Goal: Task Accomplishment & Management: Manage account settings

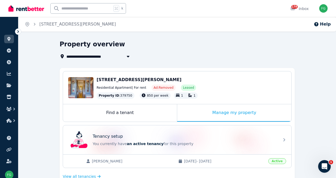
click at [34, 10] on img at bounding box center [26, 8] width 36 height 8
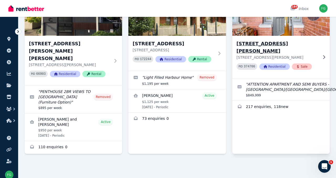
scroll to position [693, 0]
click at [286, 55] on h3 "Unit 2/29 Alison Rd, Kensington" at bounding box center [278, 47] width 82 height 15
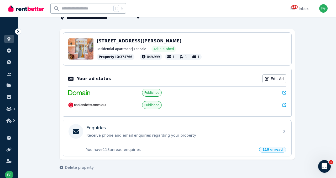
scroll to position [40, 0]
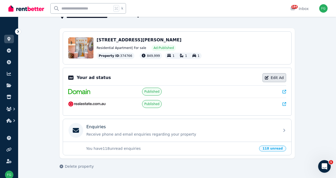
click at [286, 82] on link "Edit Ad" at bounding box center [275, 77] width 24 height 9
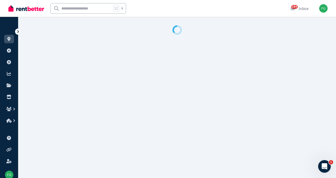
select select "**********"
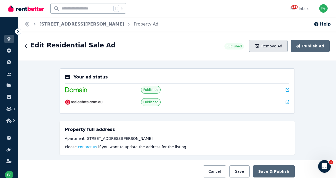
click at [270, 52] on button "Remove Ad" at bounding box center [268, 46] width 39 height 12
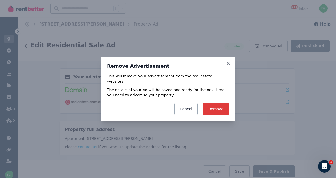
click at [229, 110] on button "Remove" at bounding box center [216, 109] width 26 height 12
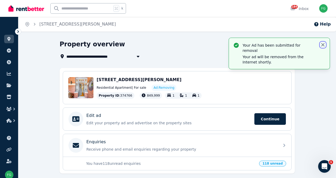
click at [321, 47] on icon "button" at bounding box center [323, 44] width 5 height 5
